Goal: Task Accomplishment & Management: Complete application form

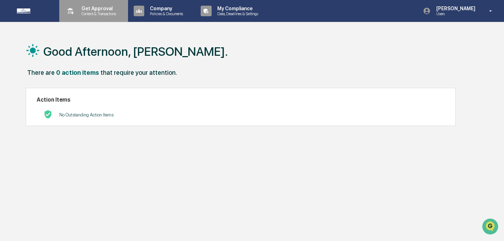
click at [105, 8] on p "Get Approval" at bounding box center [98, 9] width 44 height 6
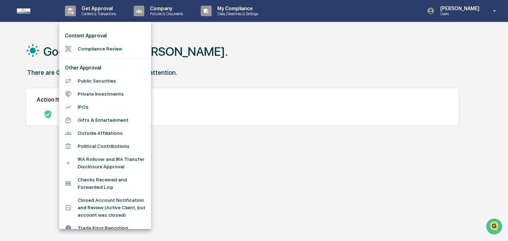
click at [102, 49] on li "Compliance Review" at bounding box center [105, 48] width 92 height 13
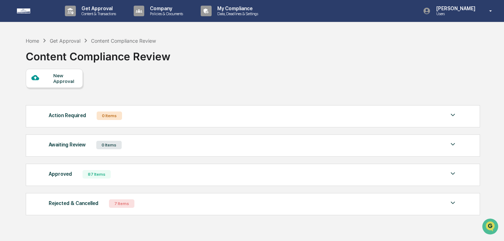
click at [60, 80] on div "New Approval" at bounding box center [65, 78] width 24 height 11
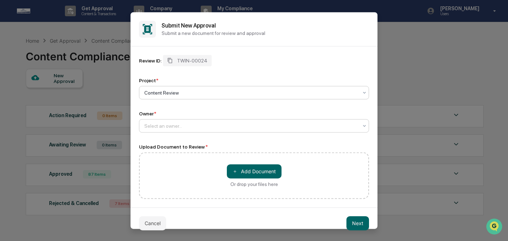
click at [193, 125] on div at bounding box center [251, 125] width 214 height 7
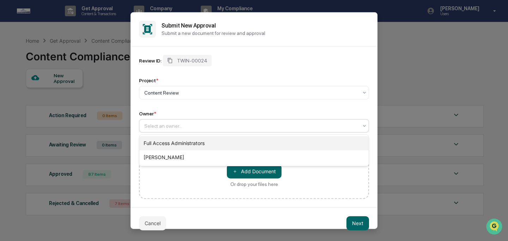
click at [196, 145] on div "Full Access Administrators" at bounding box center [253, 143] width 229 height 14
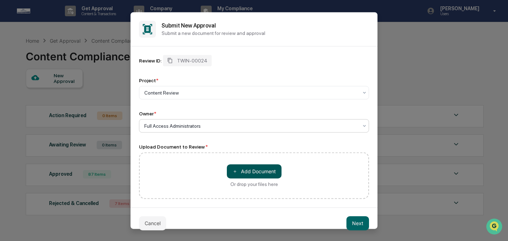
click at [254, 173] on button "＋ Add Document" at bounding box center [254, 171] width 55 height 14
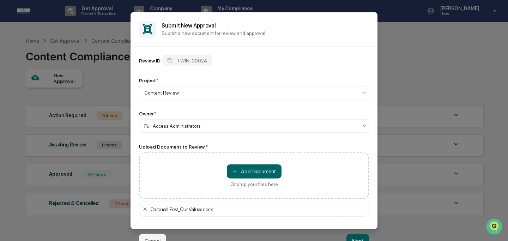
click at [354, 239] on button "Next" at bounding box center [357, 240] width 23 height 14
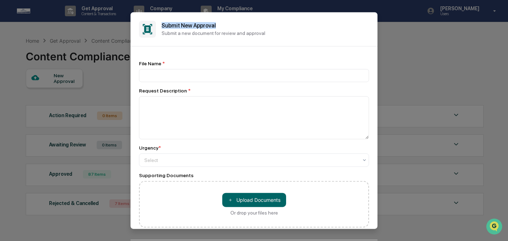
drag, startPoint x: 253, startPoint y: 24, endPoint x: 251, endPoint y: 16, distance: 8.1
click at [251, 16] on div "Submit New Approval Submit a new document for review and approval" at bounding box center [253, 29] width 247 height 34
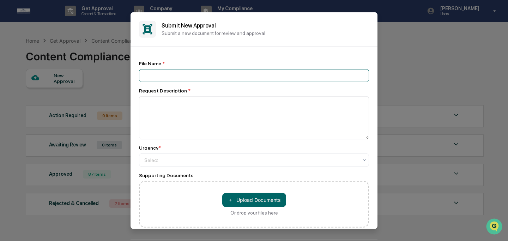
click at [242, 75] on input at bounding box center [254, 75] width 230 height 13
type input "**********"
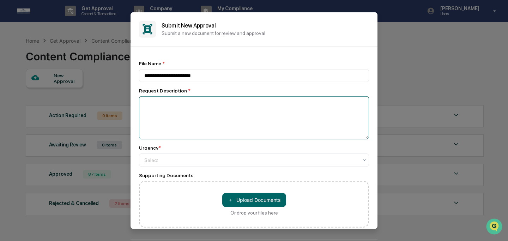
click at [227, 110] on textarea at bounding box center [254, 117] width 230 height 43
type textarea "**********"
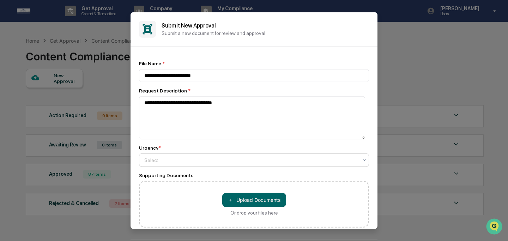
click at [231, 160] on div at bounding box center [251, 159] width 214 height 7
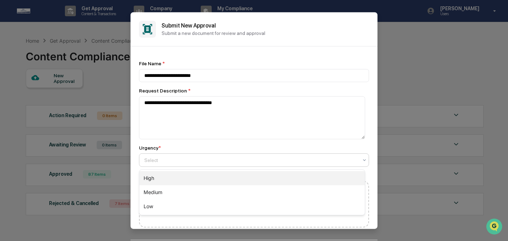
click at [232, 179] on div "High" at bounding box center [251, 178] width 225 height 14
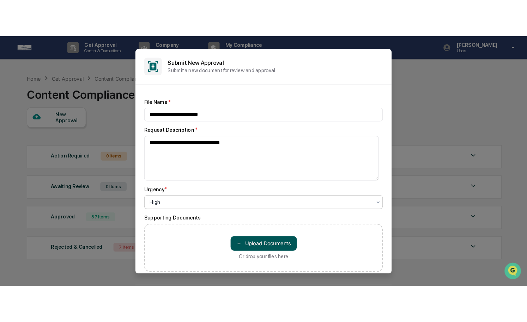
scroll to position [4, 0]
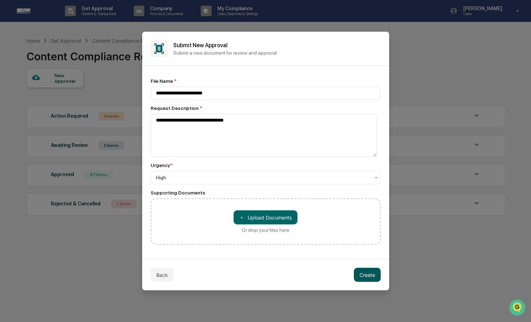
click at [375, 240] on button "Create" at bounding box center [367, 275] width 27 height 14
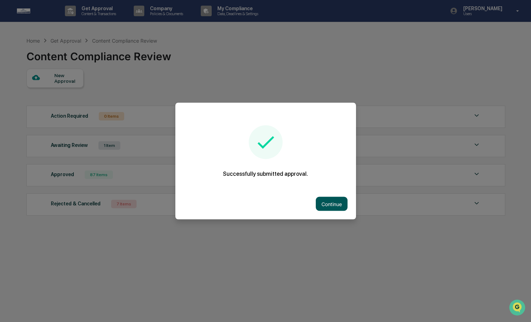
click at [329, 206] on button "Continue" at bounding box center [332, 204] width 32 height 14
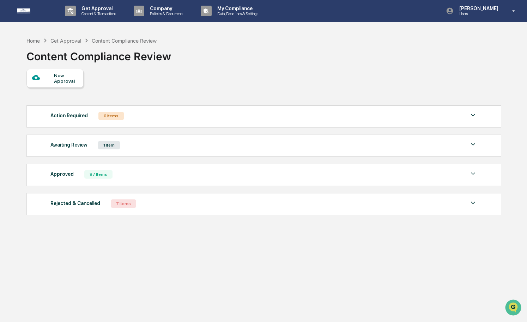
click at [256, 153] on div "Awaiting Review 1 Item File Name Review Id Created Date Requested By Compliance…" at bounding box center [263, 146] width 475 height 22
